Goal: Information Seeking & Learning: Learn about a topic

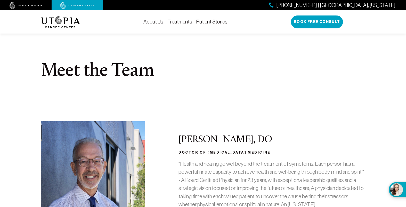
click at [207, 24] on link "Patient Stories" at bounding box center [211, 22] width 31 height 6
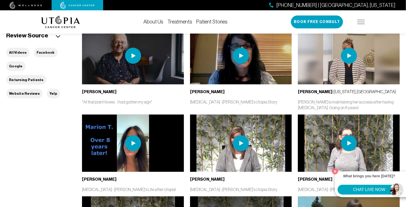
scroll to position [134, 0]
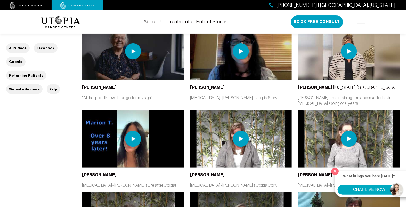
click at [336, 171] on button "Close" at bounding box center [335, 171] width 11 height 11
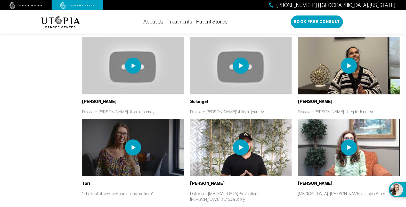
scroll to position [1135, 0]
